Goal: Information Seeking & Learning: Learn about a topic

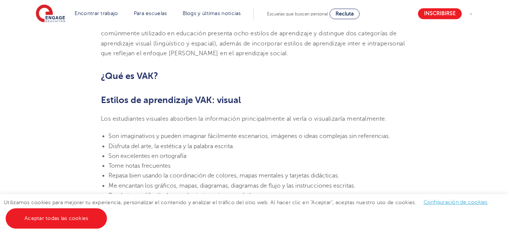
scroll to position [499, 0]
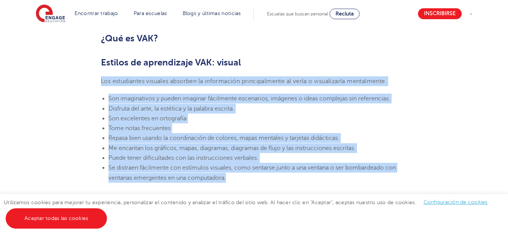
drag, startPoint x: 102, startPoint y: 83, endPoint x: 242, endPoint y: 175, distance: 167.7
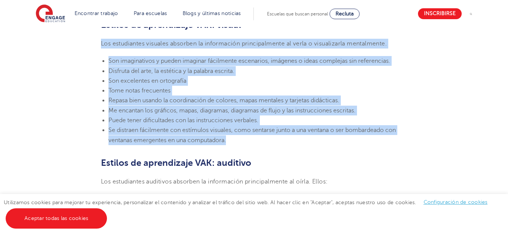
scroll to position [574, 0]
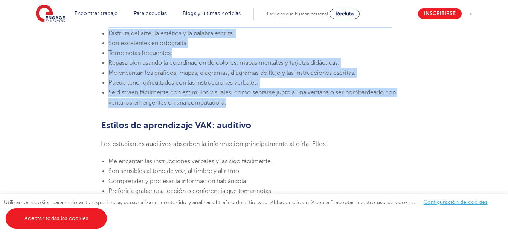
copy section "Los estudiantes visuales absorben la información principalmente al verla o visu…"
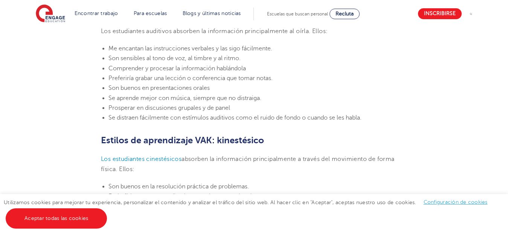
scroll to position [650, 0]
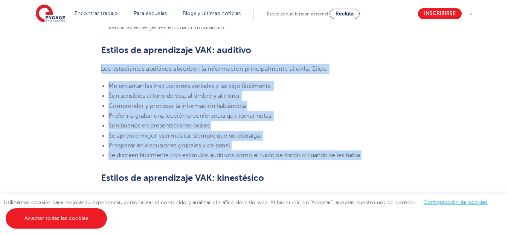
drag, startPoint x: 101, startPoint y: 69, endPoint x: 367, endPoint y: 157, distance: 279.5
click at [367, 157] on section "[DATE][PERSON_NAME] Estilos de aprendizaje VAK: ¿Qué son y qué significan? Enga…" at bounding box center [254, 114] width 456 height 1112
copy section "Los estudiantes auditivos absorben la información principalmente al oírla. Ello…"
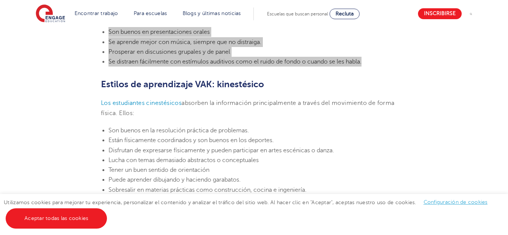
scroll to position [762, 0]
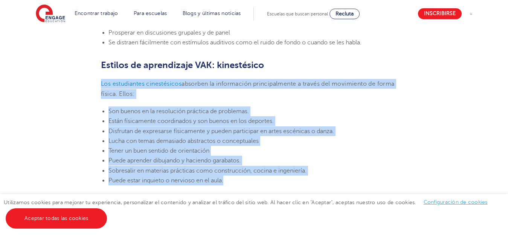
drag, startPoint x: 100, startPoint y: 83, endPoint x: 240, endPoint y: 181, distance: 171.1
click at [240, 181] on section "[DATE][PERSON_NAME] Estilos de aprendizaje VAK: ¿Qué son y qué significan? Enga…" at bounding box center [254, 1] width 456 height 1112
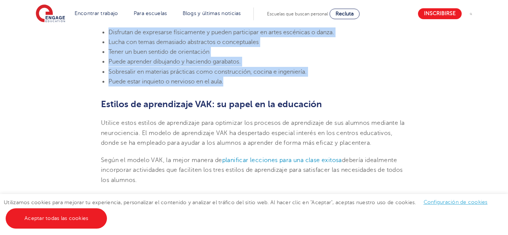
scroll to position [875, 0]
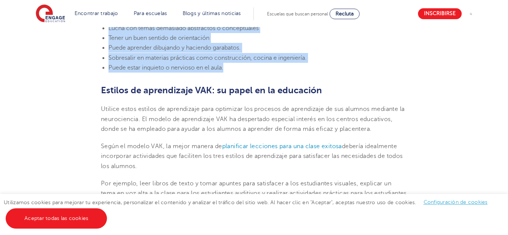
copy section "Los estudiantes cinestésicos absorben la información principalmente a través de…"
drag, startPoint x: 102, startPoint y: 146, endPoint x: 138, endPoint y: 163, distance: 39.9
click at [138, 163] on p "Según el modelo VAK, la mejor manera de planificar lecciones para una clase exi…" at bounding box center [254, 156] width 306 height 30
copy p "Según el modelo VAK, la mejor manera de planificar lecciones para una clase exi…"
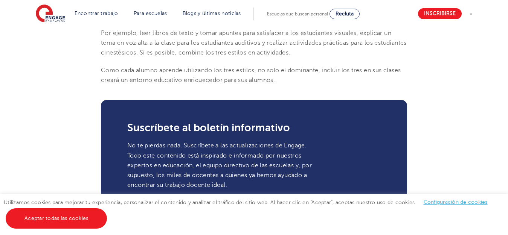
scroll to position [913, 0]
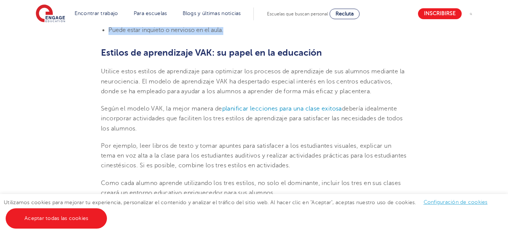
copy p "Según el modelo VAK, la mejor manera de planificar lecciones para una clase exi…"
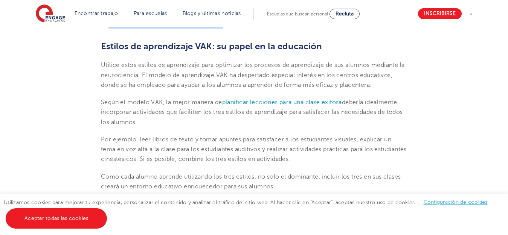
scroll to position [957, 0]
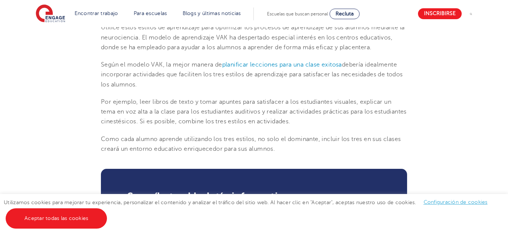
click at [206, 119] on font "Por ejemplo, leer libros de texto y tomar apuntes para satisfacer a los estudia…" at bounding box center [254, 112] width 306 height 27
